Goal: Check status: Check status

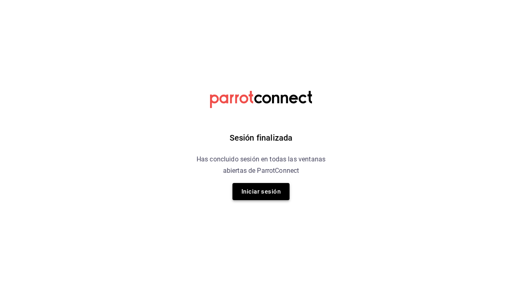
click at [277, 187] on button "Iniciar sesión" at bounding box center [260, 191] width 57 height 17
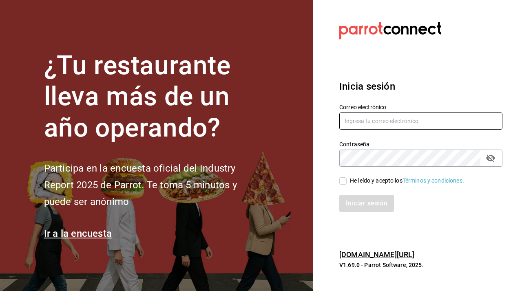
type input "javiersandovalm8@gmail.com"
click at [344, 180] on input "He leído y acepto los Términos y condiciones." at bounding box center [342, 180] width 7 height 7
checkbox input "true"
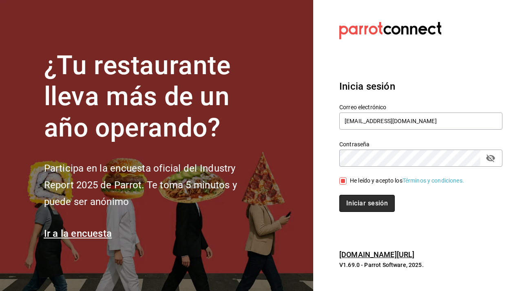
click at [351, 203] on button "Iniciar sesión" at bounding box center [366, 203] width 55 height 17
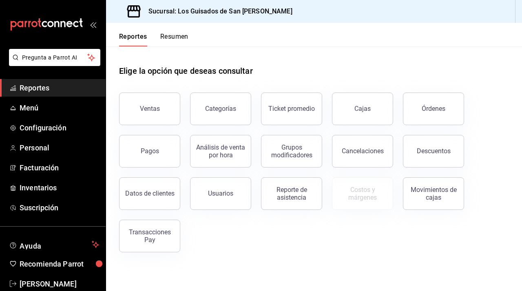
click at [169, 39] on button "Resumen" at bounding box center [174, 40] width 28 height 14
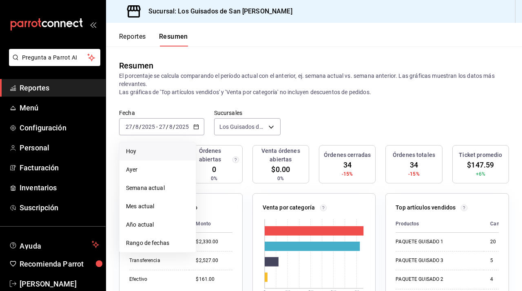
click at [164, 156] on li "Hoy" at bounding box center [157, 151] width 76 height 18
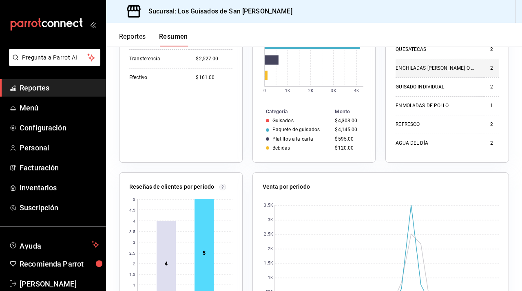
scroll to position [203, 0]
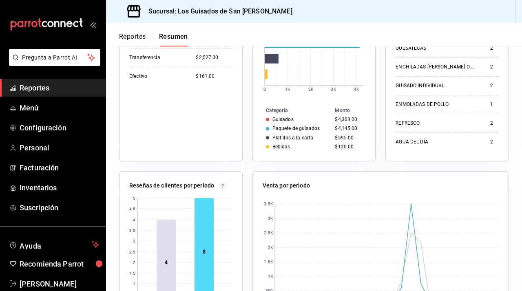
click at [137, 33] on button "Reportes" at bounding box center [132, 40] width 27 height 14
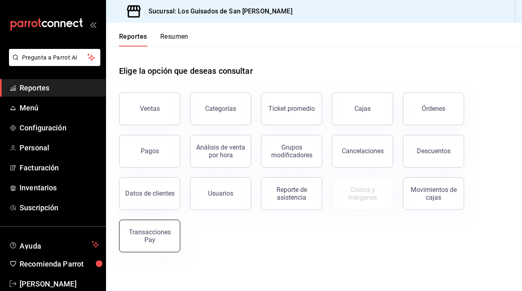
click at [167, 242] on div "Transacciones Pay" at bounding box center [149, 235] width 51 height 15
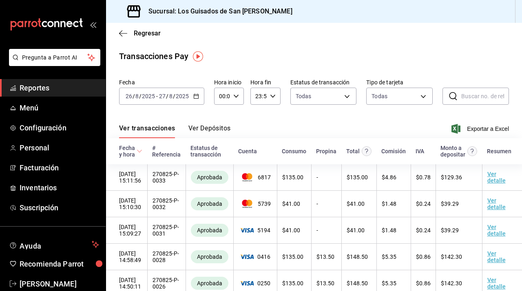
click at [201, 129] on button "Ver Depósitos" at bounding box center [209, 131] width 42 height 14
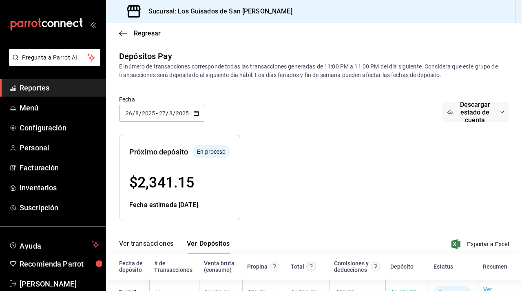
scroll to position [61, 0]
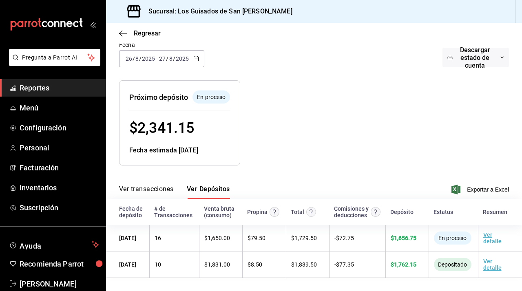
click at [185, 55] on input "2025" at bounding box center [182, 58] width 14 height 7
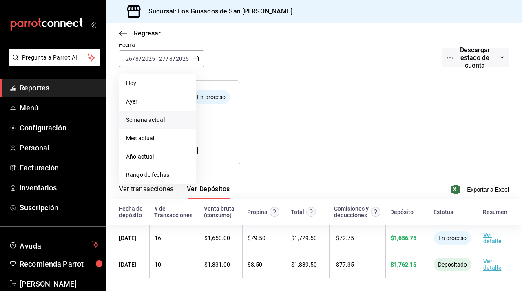
click at [165, 116] on span "Semana actual" at bounding box center [157, 120] width 63 height 9
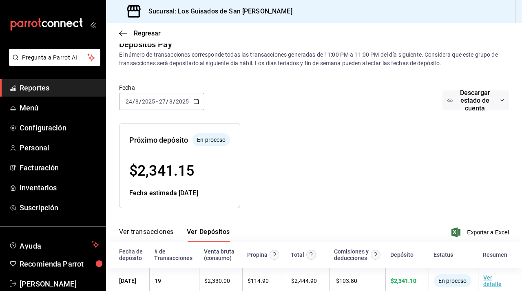
scroll to position [114, 0]
